Goal: Transaction & Acquisition: Book appointment/travel/reservation

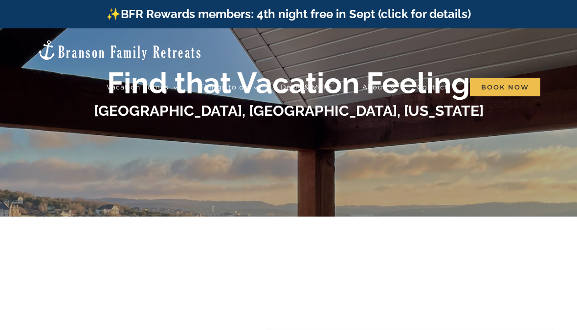
click at [87, 233] on div "Find that Vacation Feeling Table Rock Lake, Branson, Missouri Find that Vacatio…" at bounding box center [288, 193] width 577 height 330
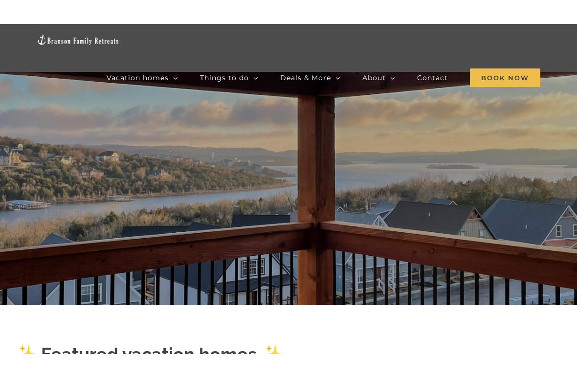
scroll to position [81, 0]
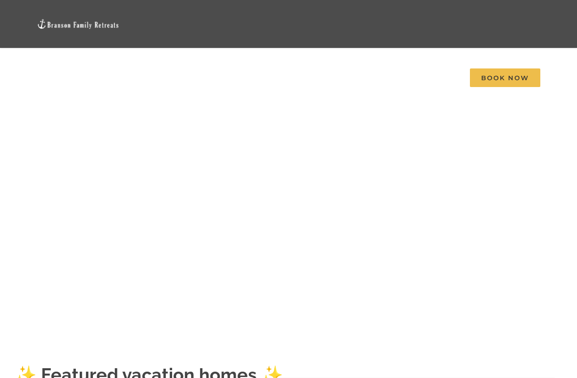
click at [444, 37] on div "Vacation homes 2 to 3 Bedrooms Mini Camp | 2 Bedrooms Mini Pearl | 2 Bedrooms M…" at bounding box center [289, 51] width 548 height 102
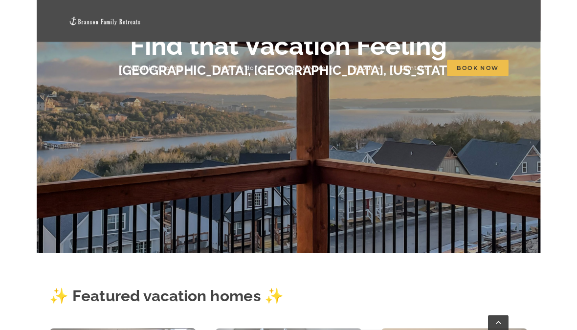
scroll to position [113, 0]
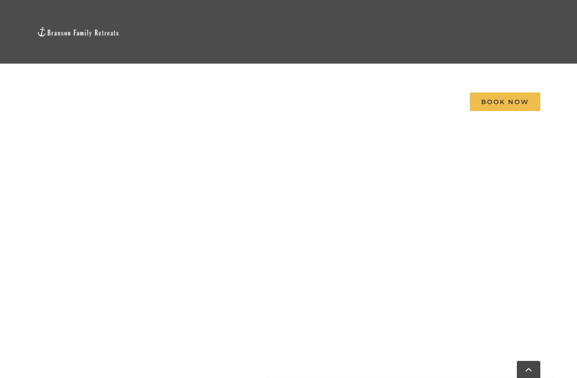
scroll to position [745, 0]
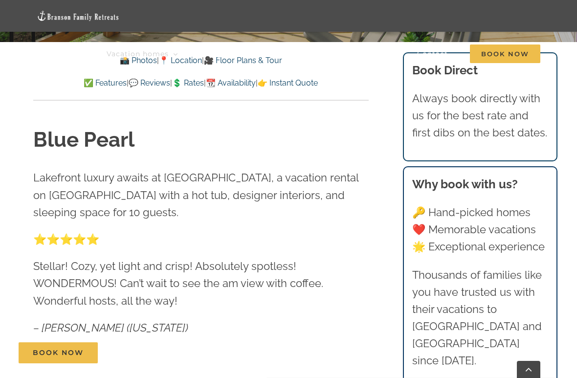
scroll to position [365, 0]
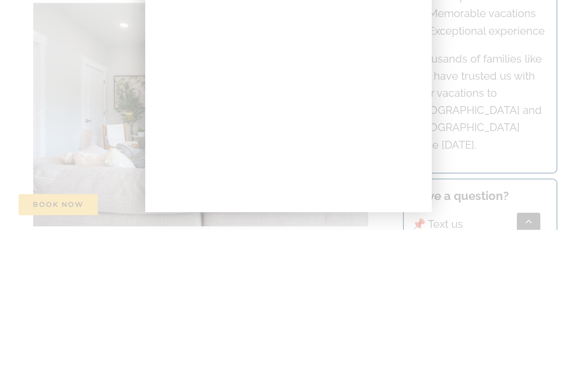
scroll to position [734, 0]
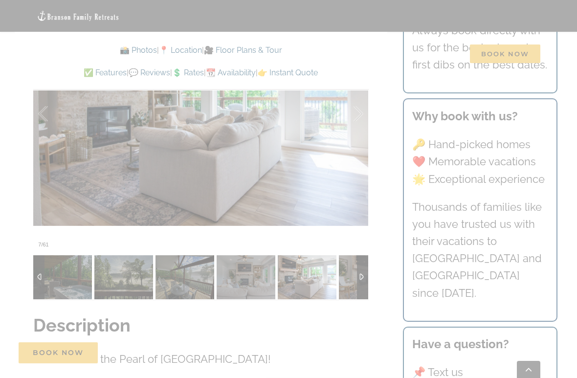
click at [42, 215] on div at bounding box center [288, 189] width 577 height 378
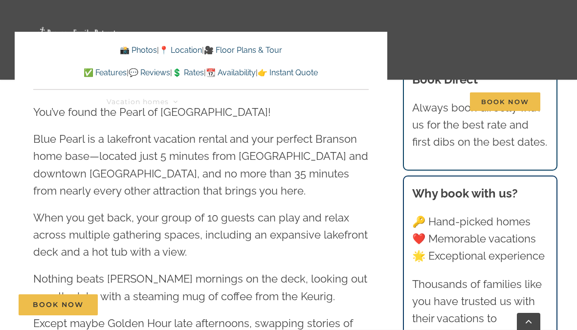
scroll to position [933, 0]
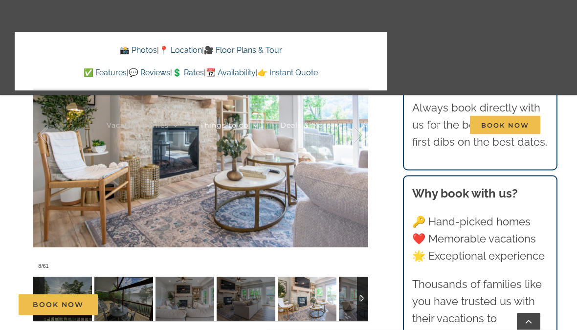
scroll to position [752, 0]
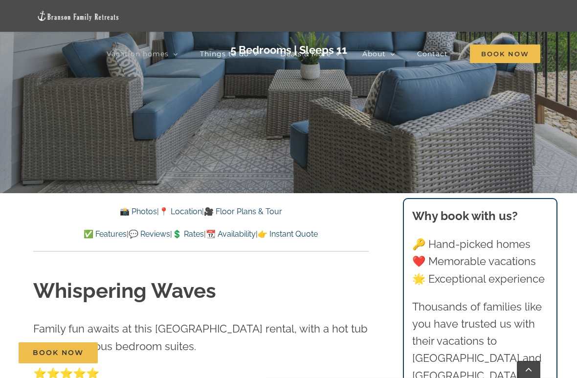
scroll to position [213, 0]
click at [187, 209] on link "📍 Location" at bounding box center [180, 211] width 43 height 9
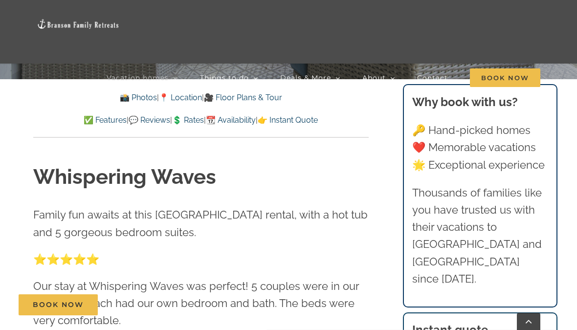
scroll to position [274, 0]
